Goal: Use online tool/utility: Utilize a website feature to perform a specific function

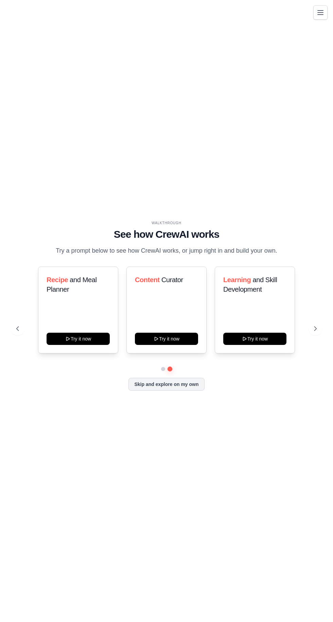
click at [17, 332] on icon at bounding box center [17, 328] width 7 height 7
click at [265, 345] on button "Try it now" at bounding box center [254, 339] width 63 height 12
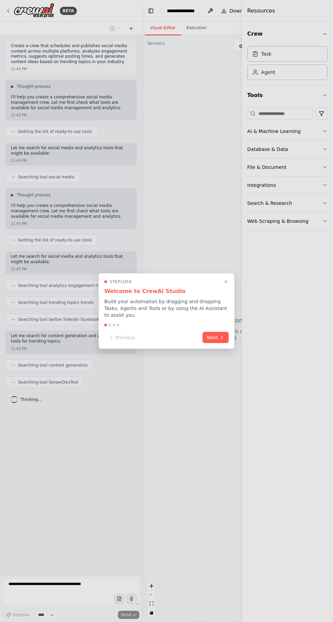
click at [222, 338] on icon at bounding box center [221, 337] width 1 height 3
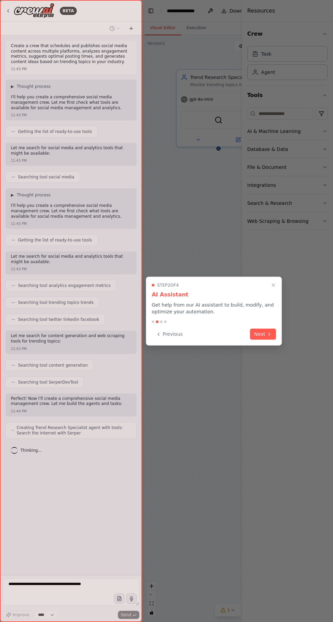
click at [269, 334] on icon at bounding box center [268, 334] width 1 height 3
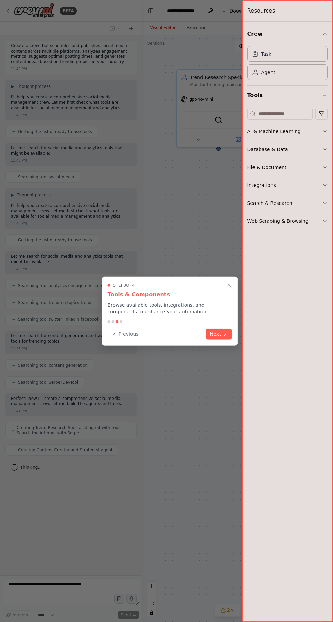
click at [225, 334] on icon at bounding box center [224, 334] width 1 height 3
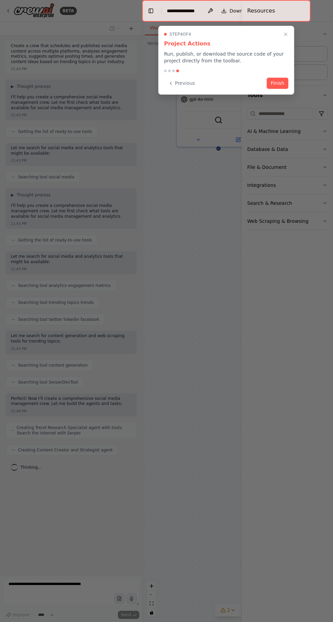
click at [283, 83] on button "Finish" at bounding box center [277, 83] width 22 height 11
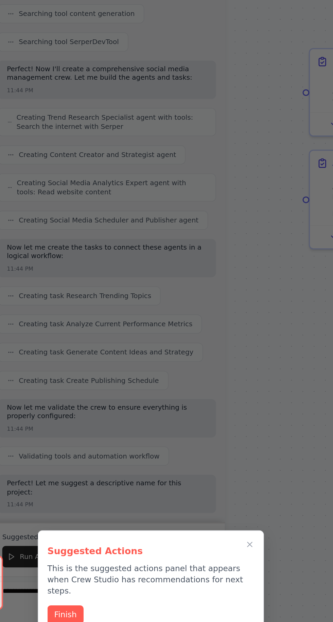
scroll to position [148, 0]
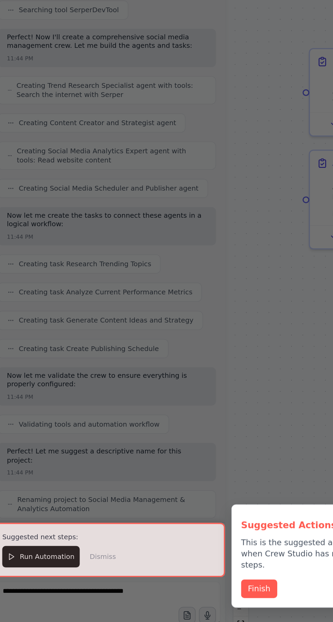
click at [164, 581] on button "Finish" at bounding box center [162, 582] width 22 height 11
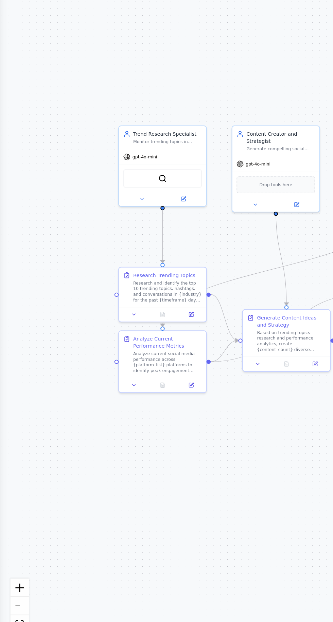
scroll to position [441, 0]
click at [78, 448] on div "Research and identify the top 10 trending topics, hashtags, and conversations i…" at bounding box center [79, 445] width 33 height 11
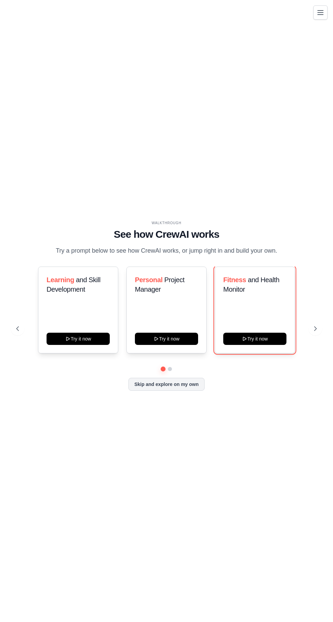
click at [262, 345] on button "Try it now" at bounding box center [254, 339] width 63 height 12
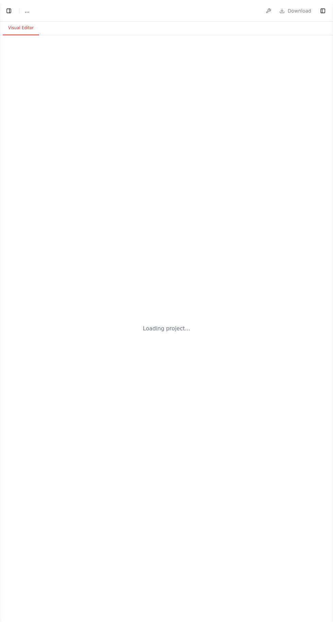
select select "****"
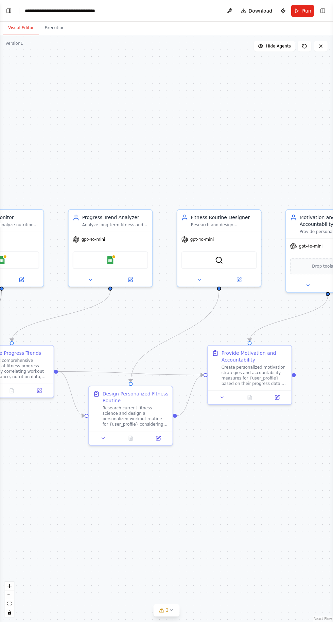
scroll to position [3, 0]
